Goal: Task Accomplishment & Management: Manage account settings

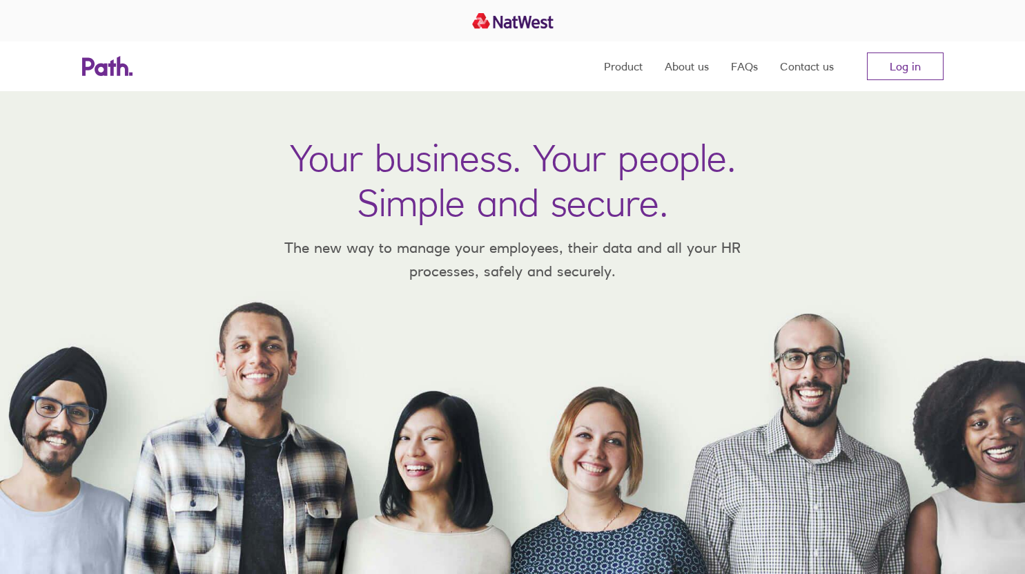
click at [913, 86] on nav "Product About us FAQs Contact us Log in" at bounding box center [774, 66] width 340 height 50
click at [902, 64] on link "Log in" at bounding box center [905, 66] width 77 height 28
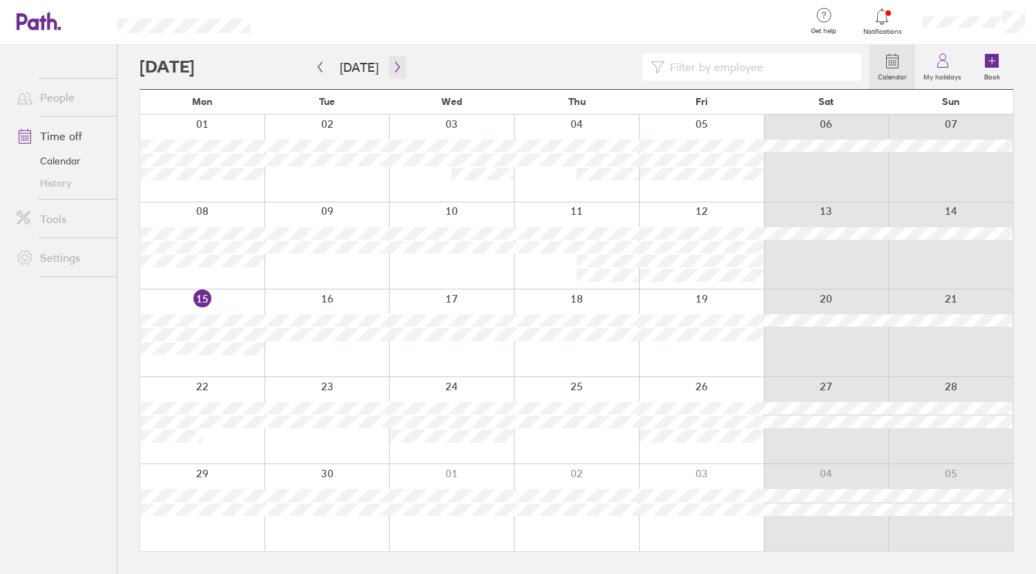
click at [394, 63] on icon "button" at bounding box center [397, 66] width 10 height 11
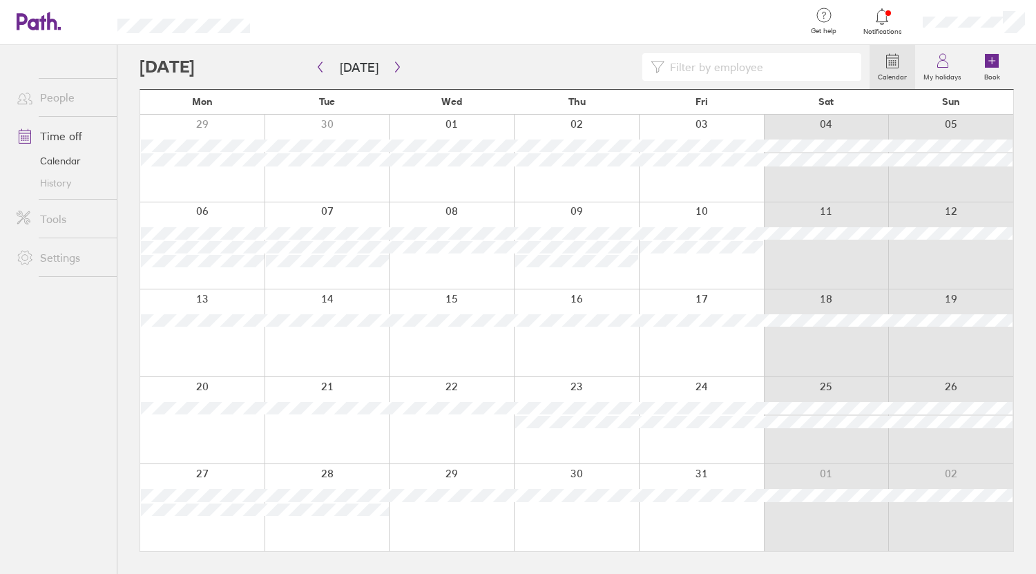
click at [560, 52] on div "Calendar My holidays Book" at bounding box center [576, 67] width 874 height 44
click at [392, 64] on icon "button" at bounding box center [397, 66] width 10 height 11
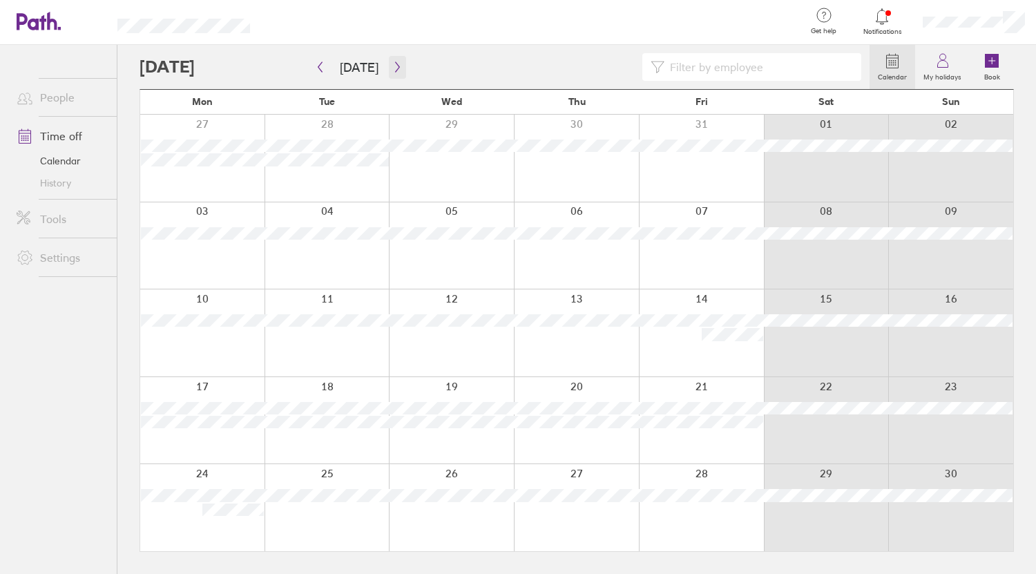
click at [399, 72] on button "button" at bounding box center [397, 67] width 17 height 23
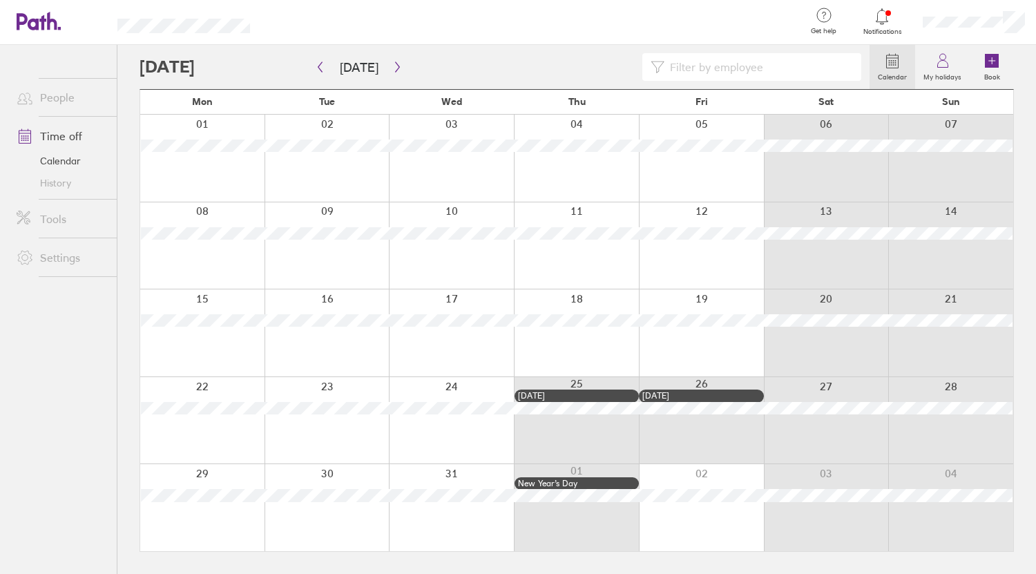
click at [893, 18] on div at bounding box center [882, 16] width 45 height 19
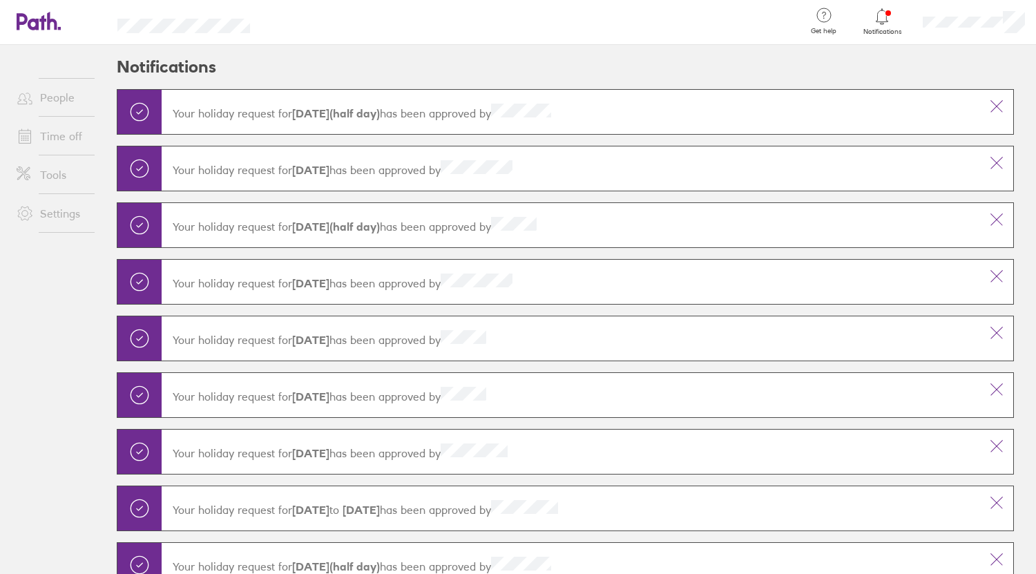
click at [46, 27] on icon at bounding box center [39, 21] width 44 height 19
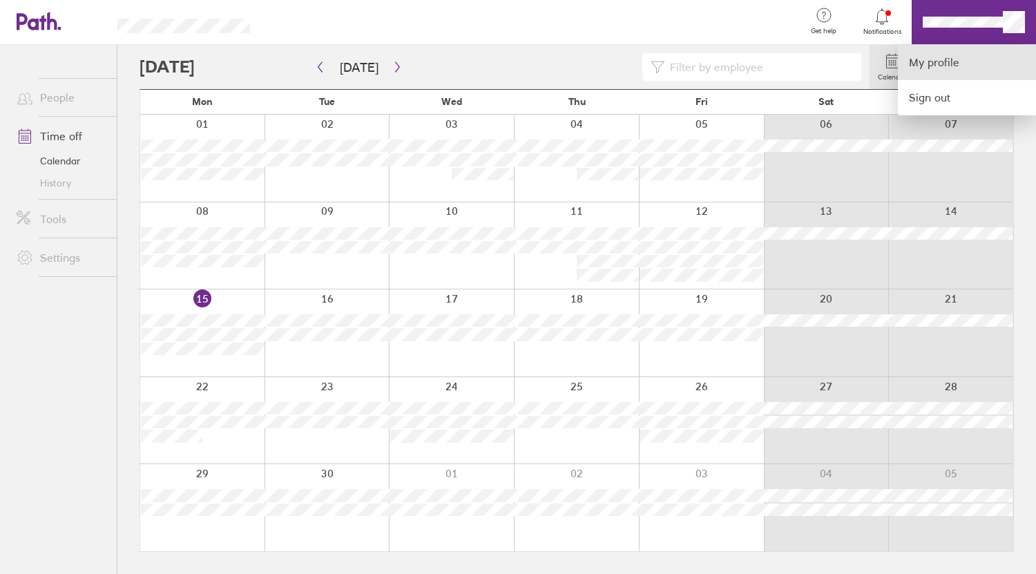
click at [949, 67] on link "My profile" at bounding box center [967, 62] width 138 height 35
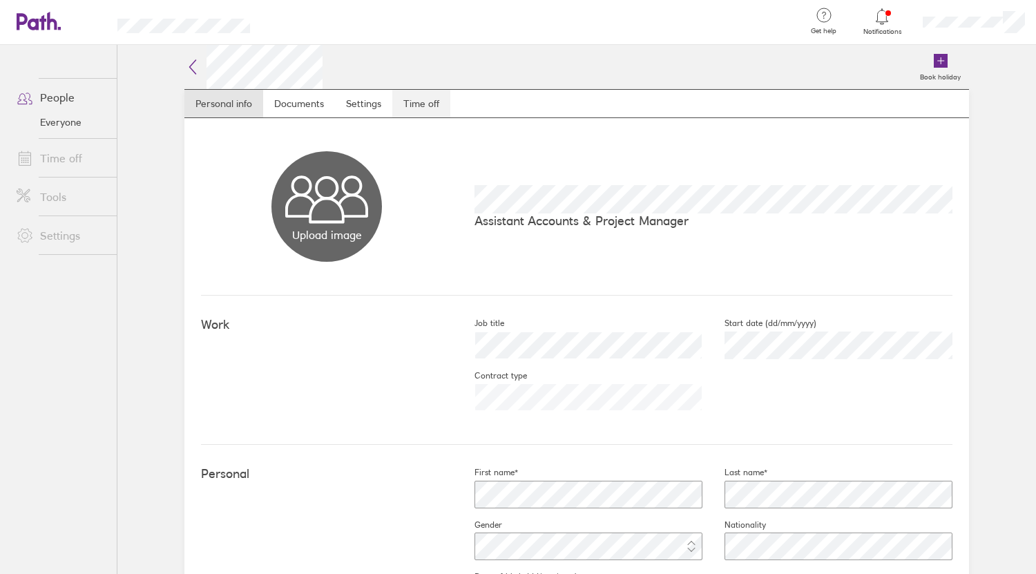
click at [423, 109] on link "Time off" at bounding box center [421, 104] width 58 height 28
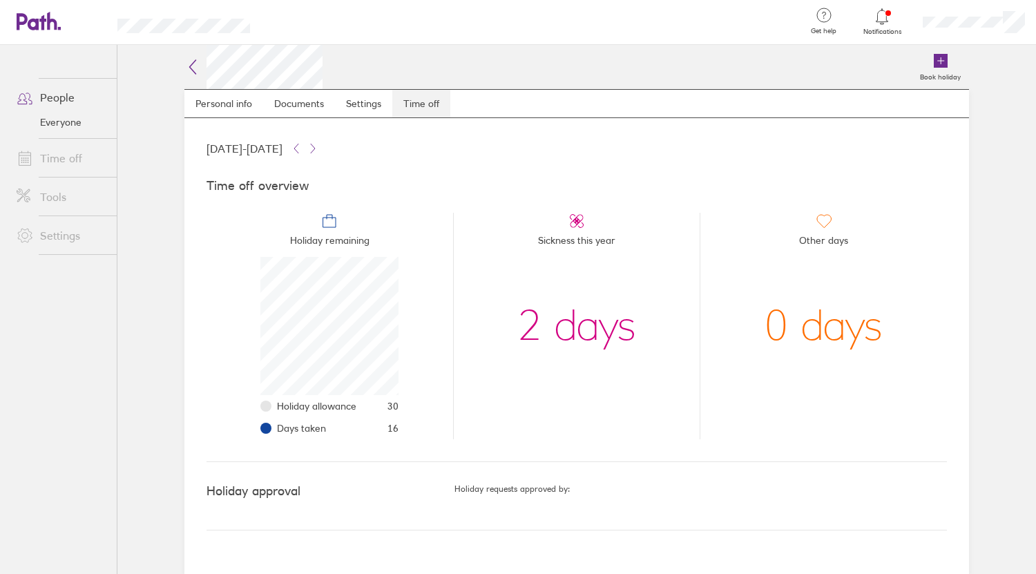
scroll to position [138, 138]
click at [235, 103] on link "Personal info" at bounding box center [223, 104] width 79 height 28
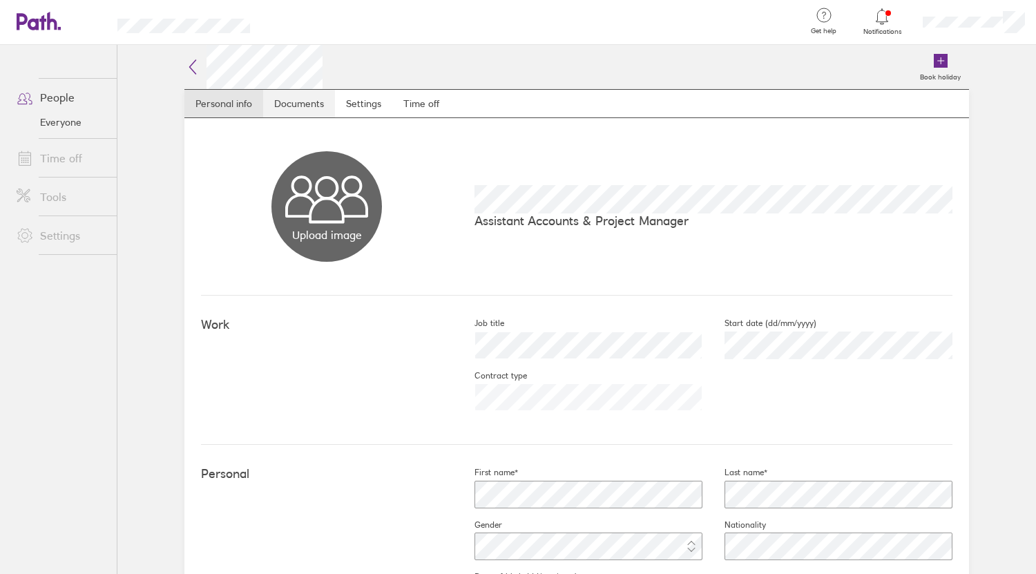
click at [292, 104] on link "Documents" at bounding box center [299, 104] width 72 height 28
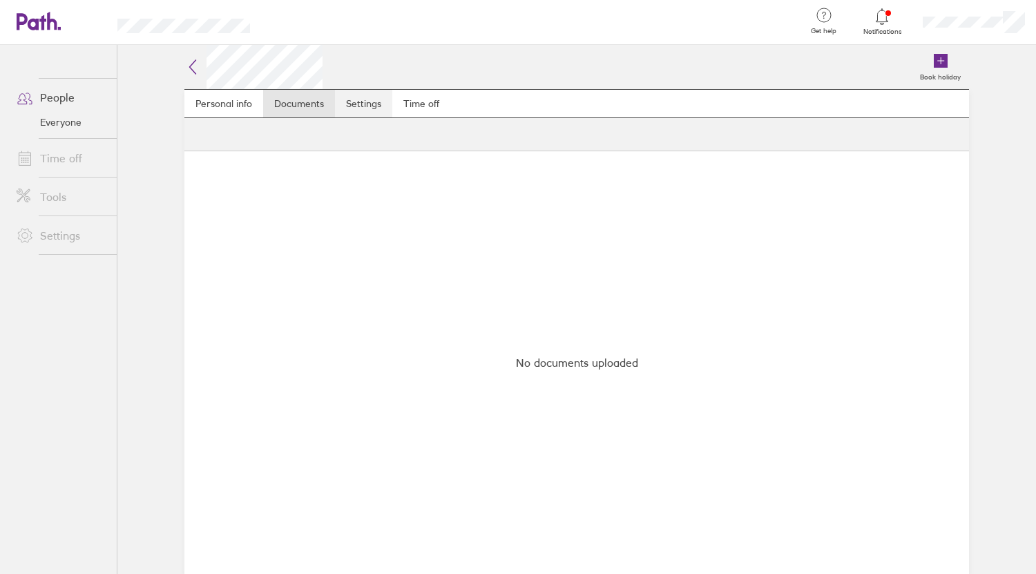
click at [367, 102] on link "Settings" at bounding box center [363, 104] width 57 height 28
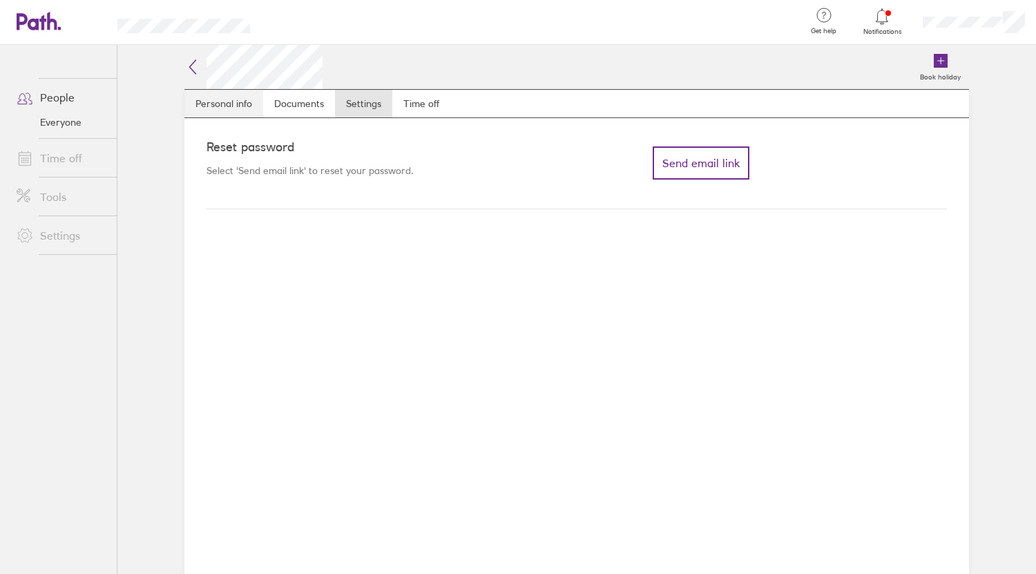
click at [231, 95] on link "Personal info" at bounding box center [223, 104] width 79 height 28
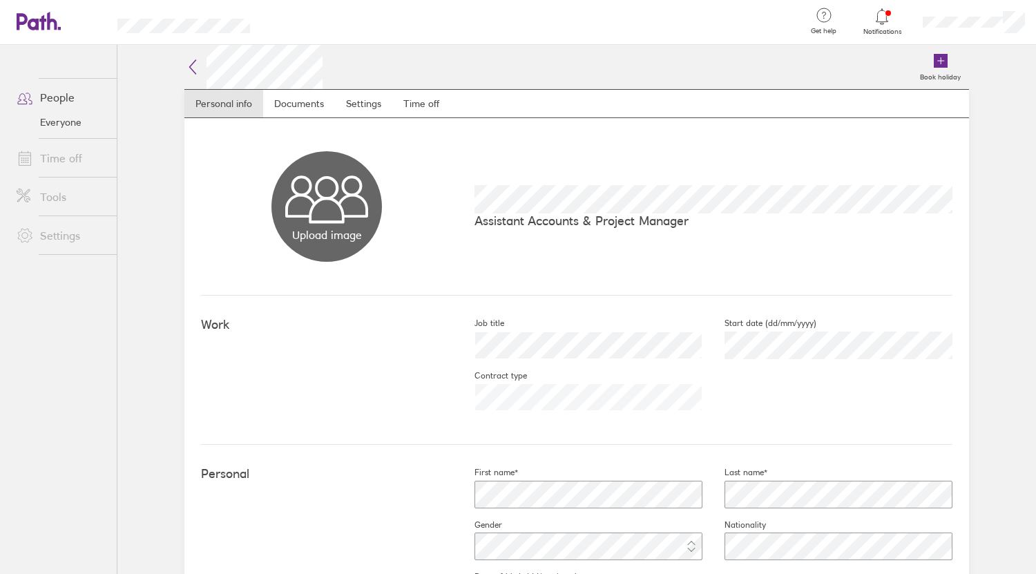
click at [55, 157] on link "Time off" at bounding box center [61, 158] width 111 height 28
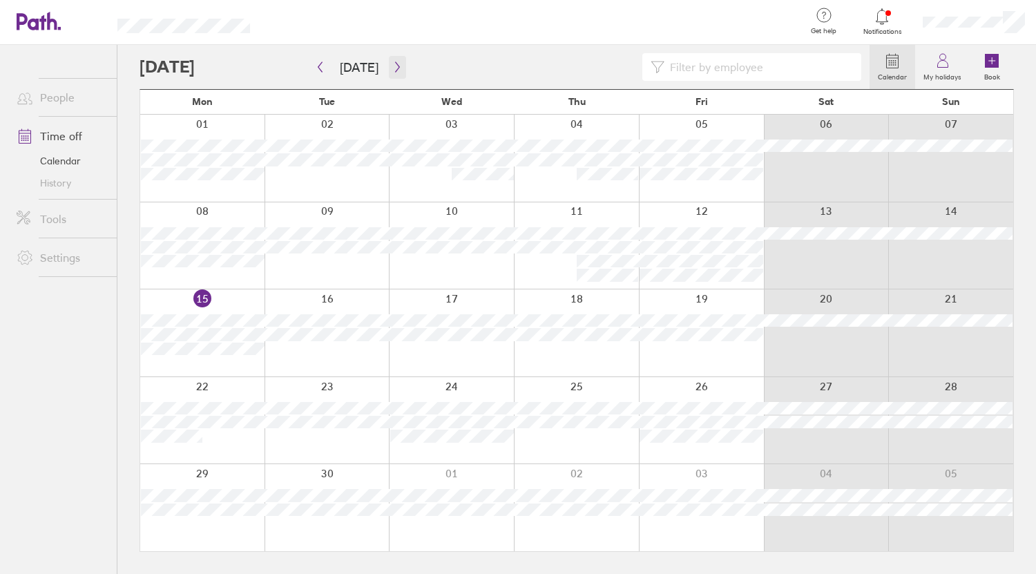
click at [392, 66] on icon "button" at bounding box center [397, 66] width 10 height 11
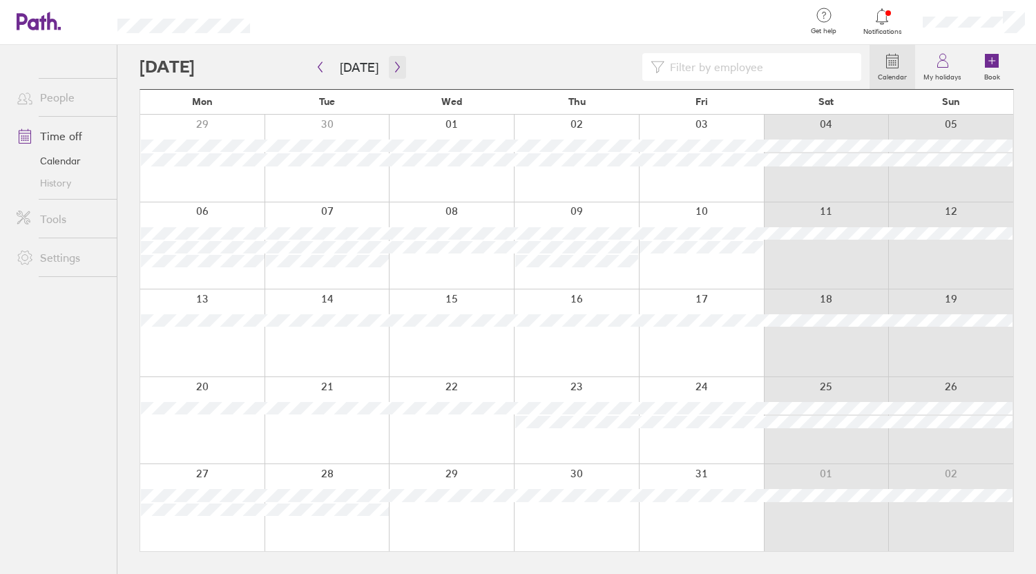
click at [392, 66] on icon "button" at bounding box center [397, 66] width 10 height 11
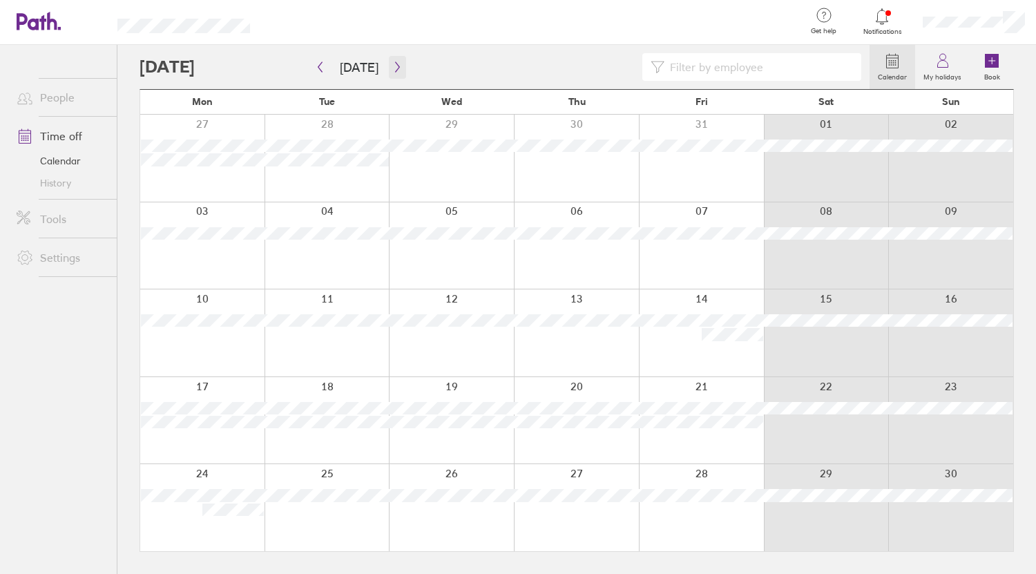
click at [392, 66] on icon "button" at bounding box center [397, 66] width 10 height 11
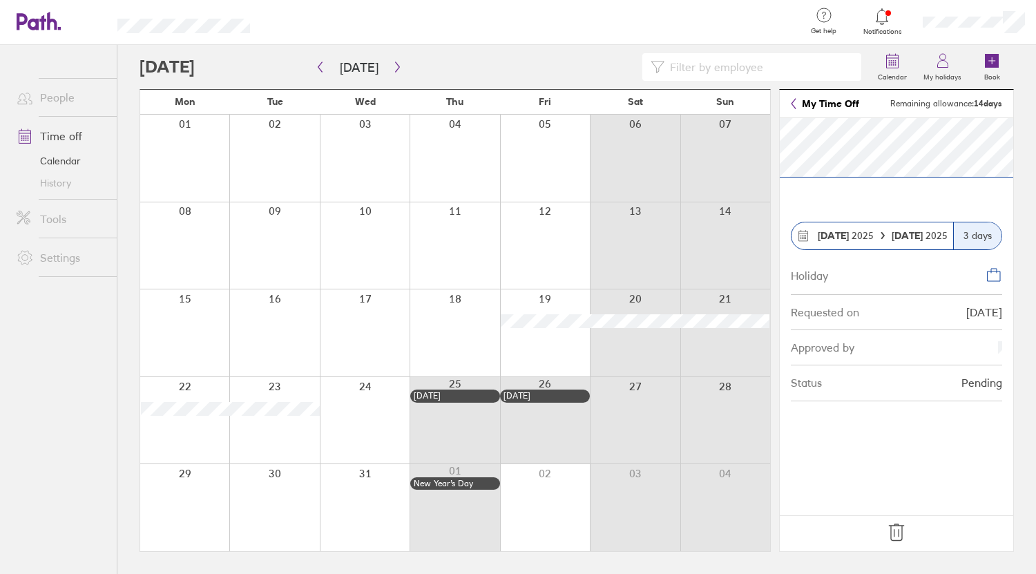
click at [32, 26] on icon at bounding box center [32, 21] width 30 height 17
